Goal: Task Accomplishment & Management: Complete application form

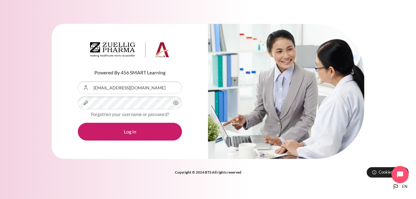
click at [78, 123] on button "Log in" at bounding box center [130, 132] width 104 height 18
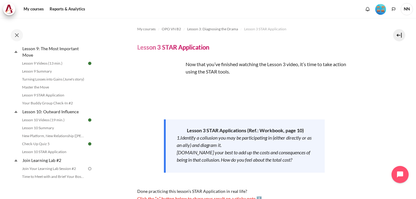
scroll to position [582, 0]
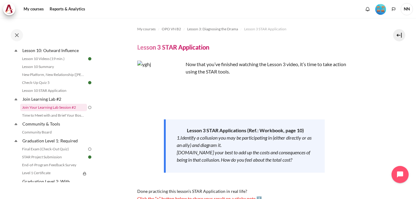
click at [57, 111] on link "Join Your Learning Lab Session #2" at bounding box center [53, 107] width 67 height 7
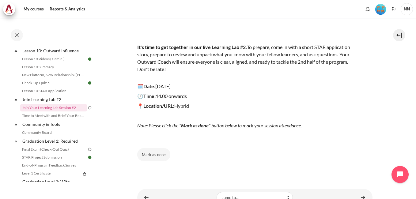
scroll to position [89, 0]
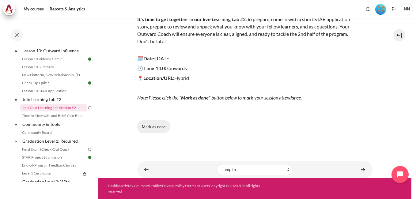
click at [155, 127] on button "Mark as done" at bounding box center [153, 126] width 33 height 13
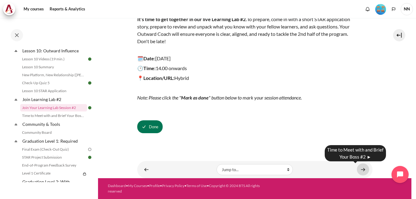
click at [358, 170] on link "Content" at bounding box center [363, 170] width 12 height 12
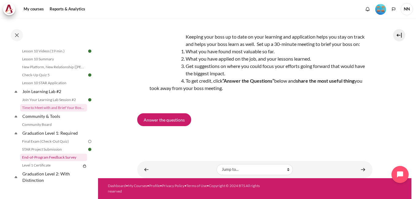
scroll to position [620, 0]
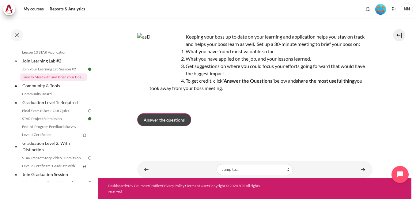
click at [174, 119] on span "Answer the questions" at bounding box center [164, 120] width 41 height 6
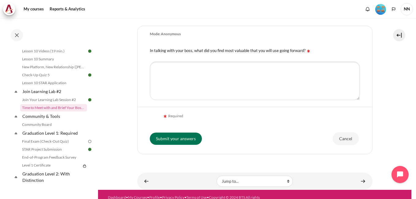
scroll to position [61, 0]
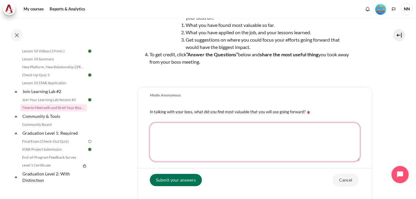
click at [159, 139] on textarea "In talking with your boss, what did you find most valuable that you will use go…" at bounding box center [255, 142] width 210 height 39
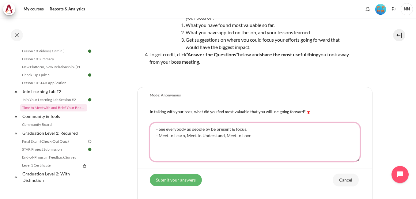
type textarea "- See everybody as people by be present & focus. - Meet to Learn, Meet to Under…"
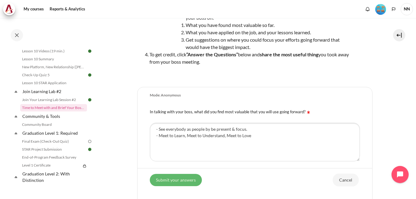
click at [180, 178] on input "Submit your answers" at bounding box center [176, 180] width 52 height 12
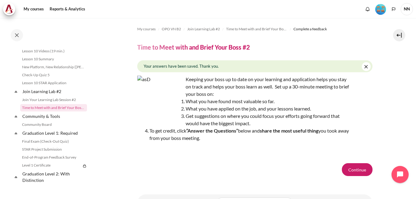
scroll to position [33, 0]
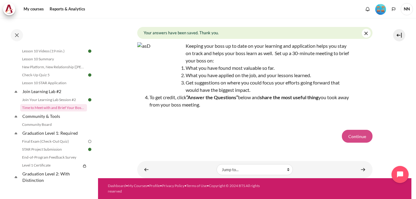
click at [355, 136] on button "Continue" at bounding box center [357, 136] width 31 height 13
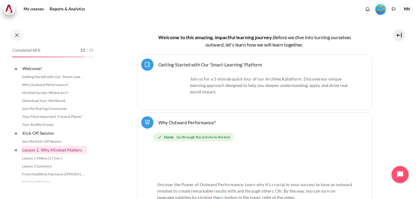
scroll to position [170, 0]
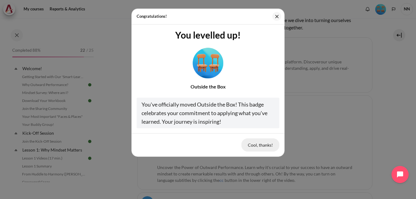
click at [261, 146] on button "Cool, thanks!" at bounding box center [260, 144] width 38 height 13
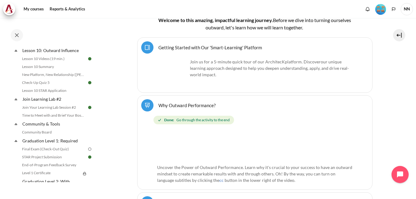
scroll to position [613, 0]
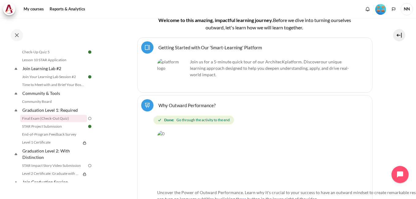
click at [51, 122] on link "Final Exam (Check-Out Quiz)" at bounding box center [53, 118] width 67 height 7
